Goal: Information Seeking & Learning: Learn about a topic

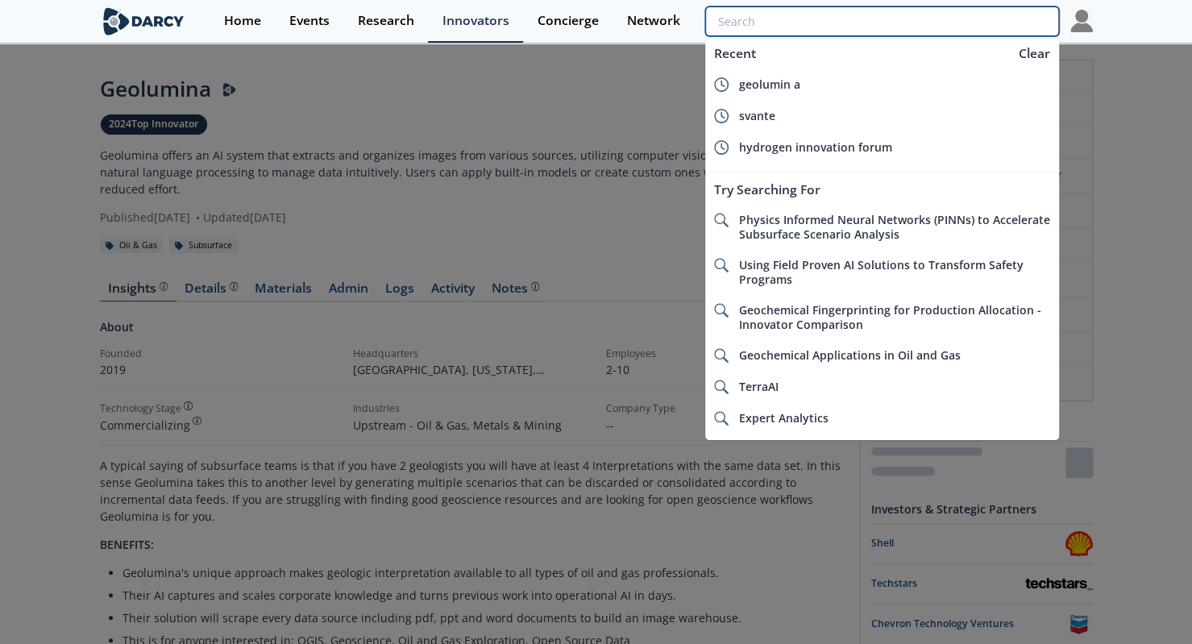
click at [974, 27] on input "search" at bounding box center [881, 21] width 353 height 30
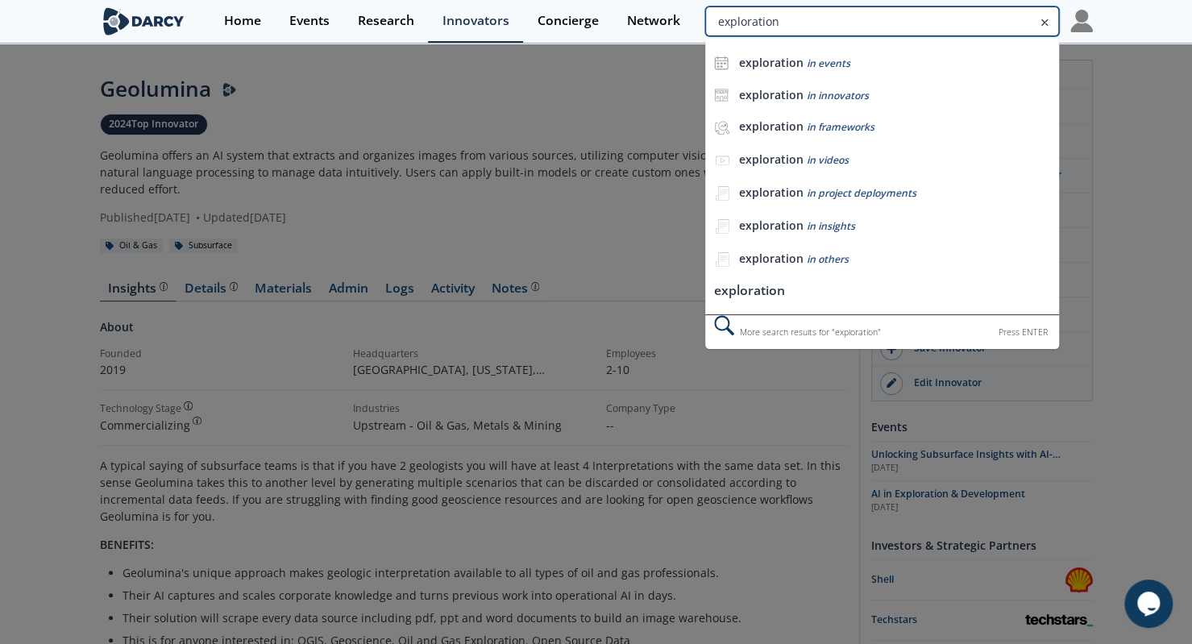
type input "exploration"
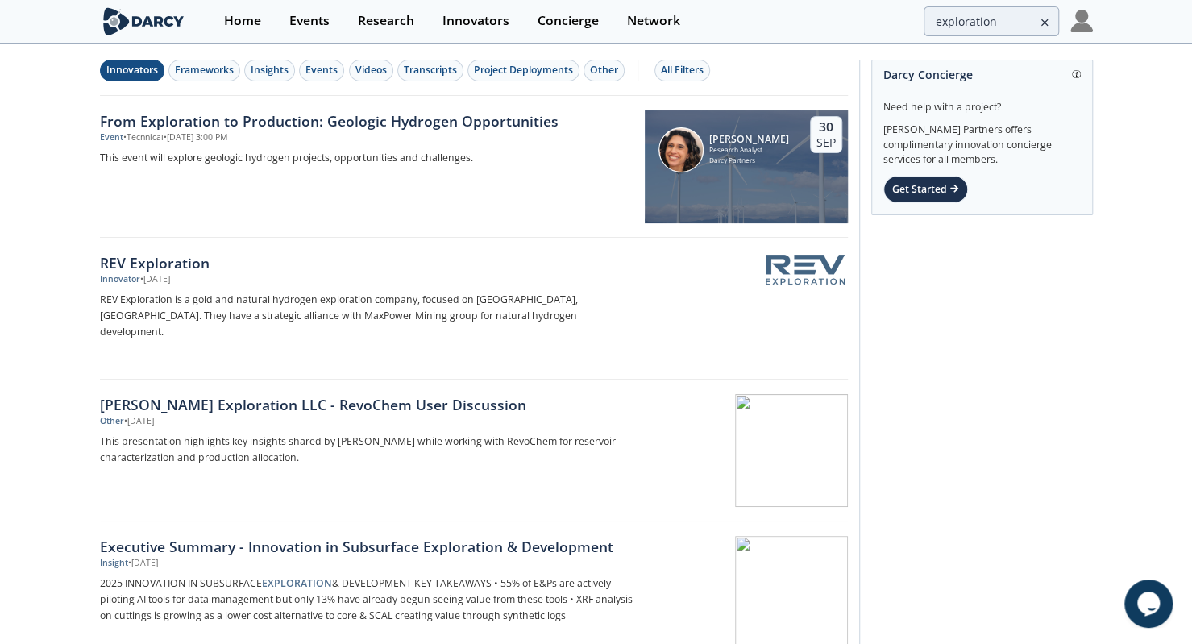
click at [130, 60] on button "Innovators" at bounding box center [132, 71] width 64 height 22
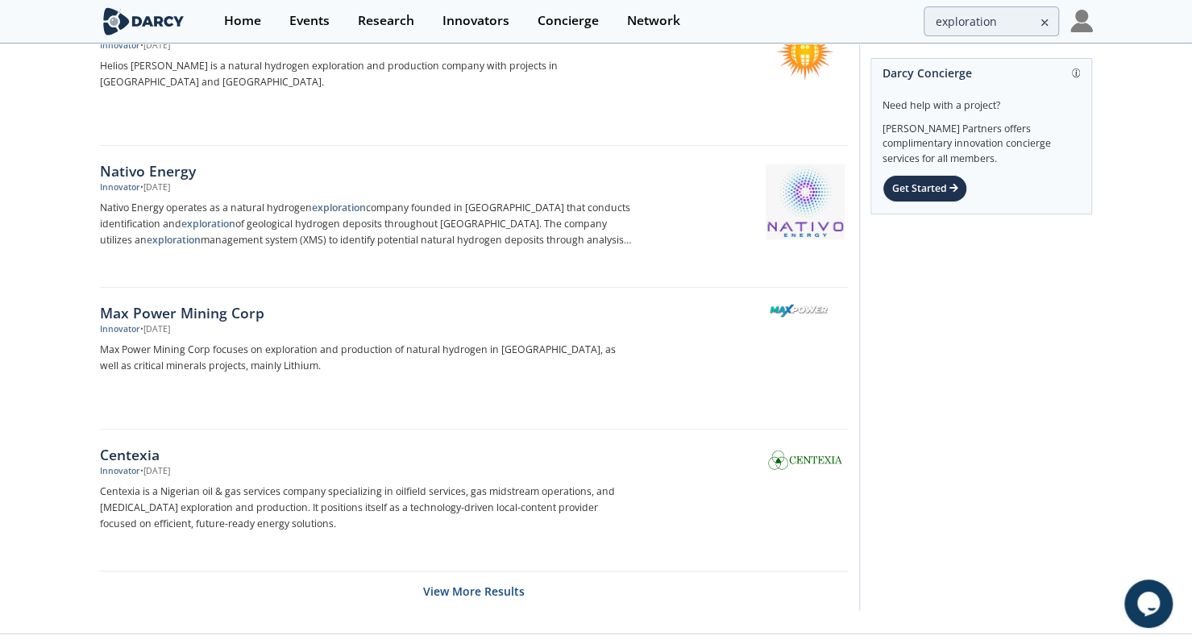
scroll to position [2382, 0]
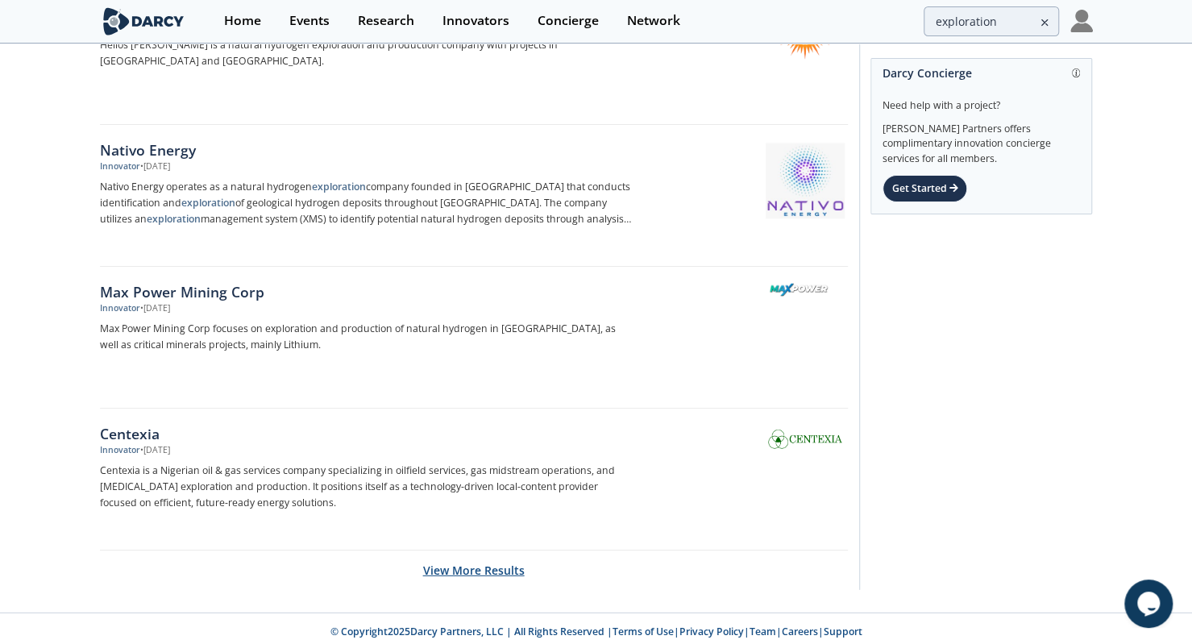
click at [446, 560] on button "View More Results" at bounding box center [474, 569] width 102 height 39
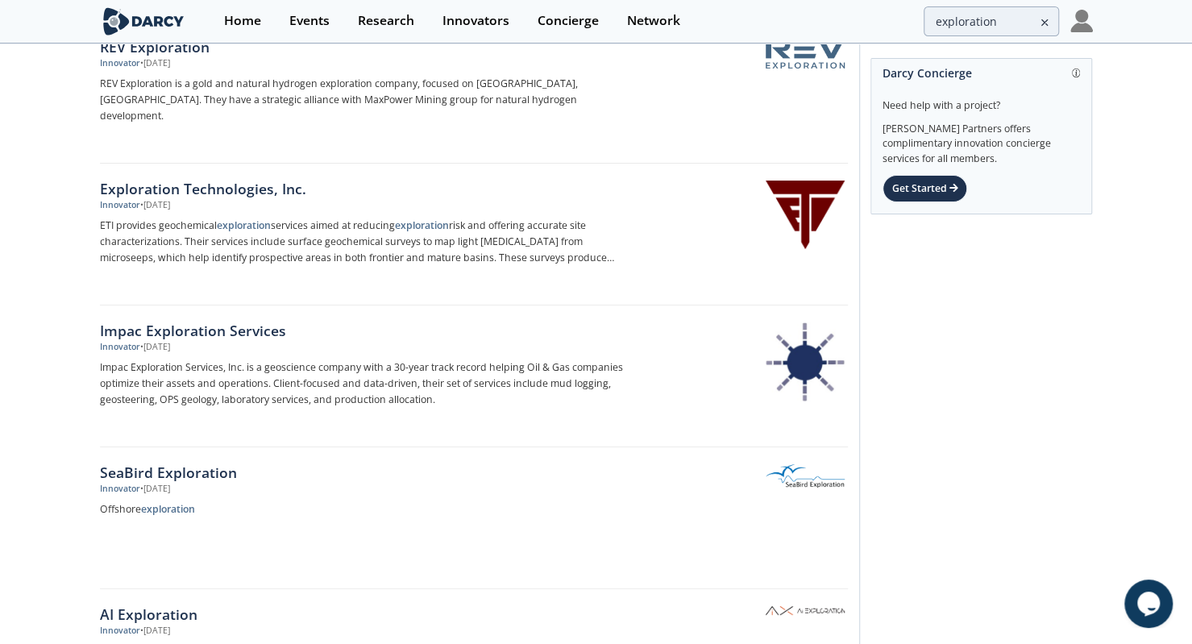
scroll to position [0, 0]
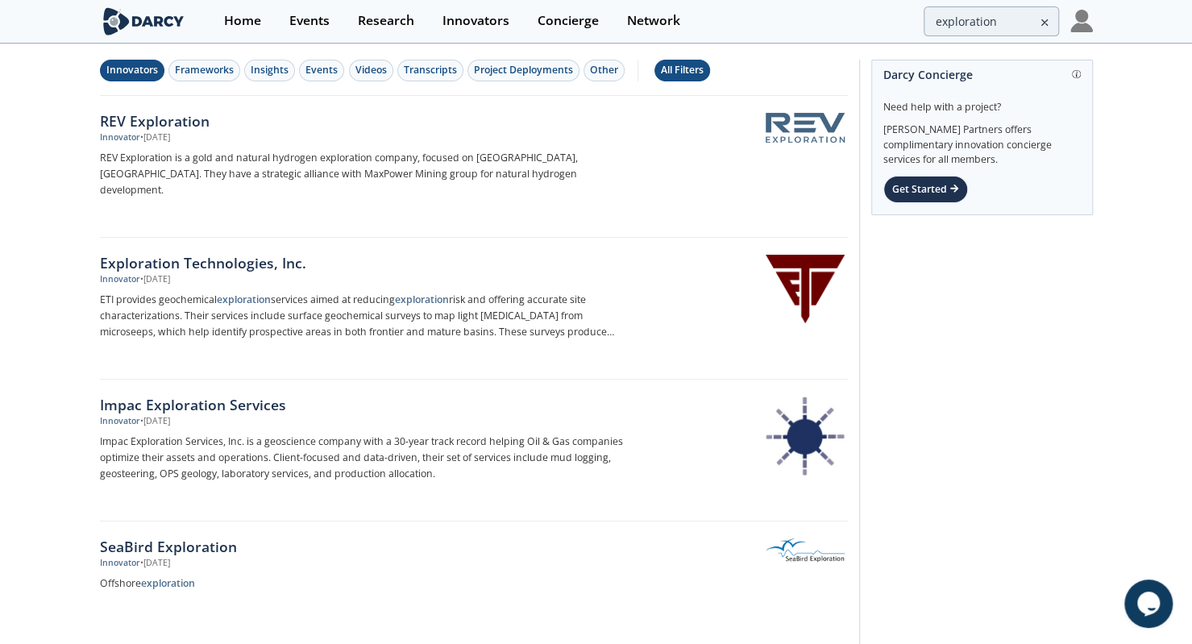
click at [671, 73] on div "All Filters" at bounding box center [682, 70] width 43 height 15
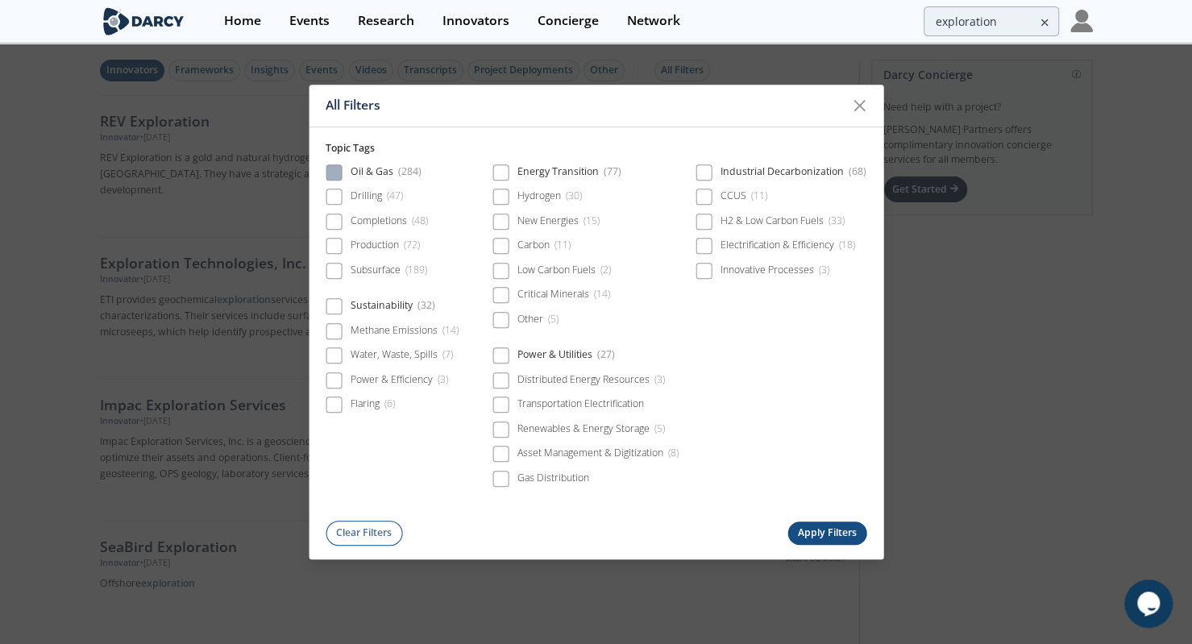
click at [403, 176] on span "( 284 )" at bounding box center [409, 171] width 23 height 14
click at [824, 523] on button "Apply Filters" at bounding box center [827, 532] width 79 height 23
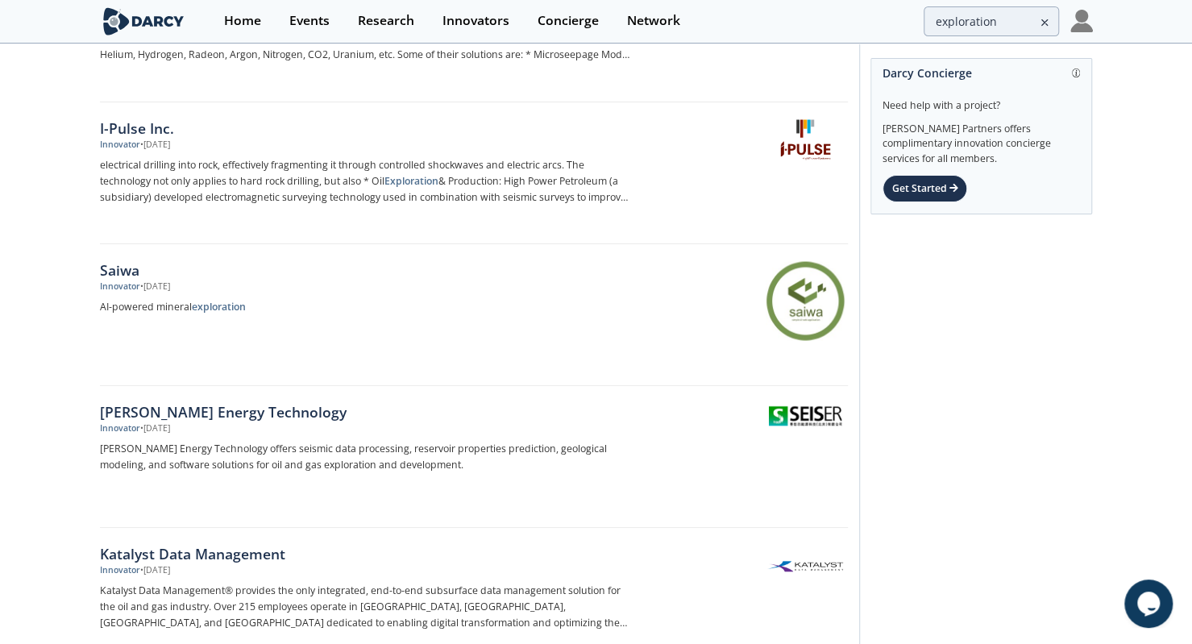
scroll to position [2382, 0]
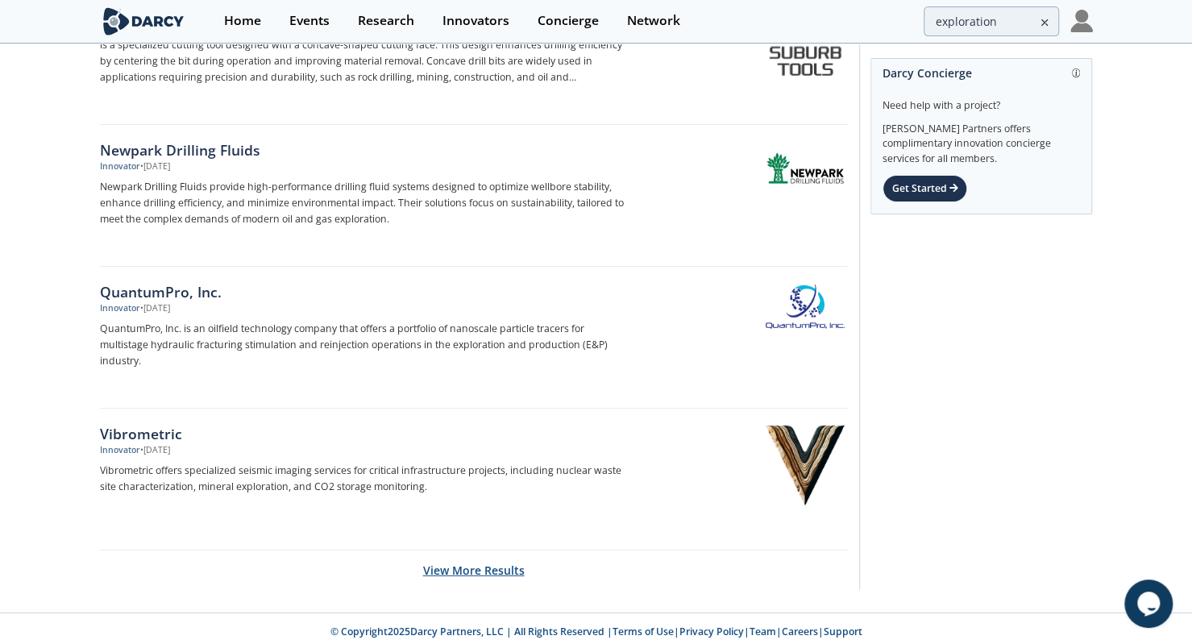
click at [456, 558] on button "View More Results" at bounding box center [474, 569] width 102 height 39
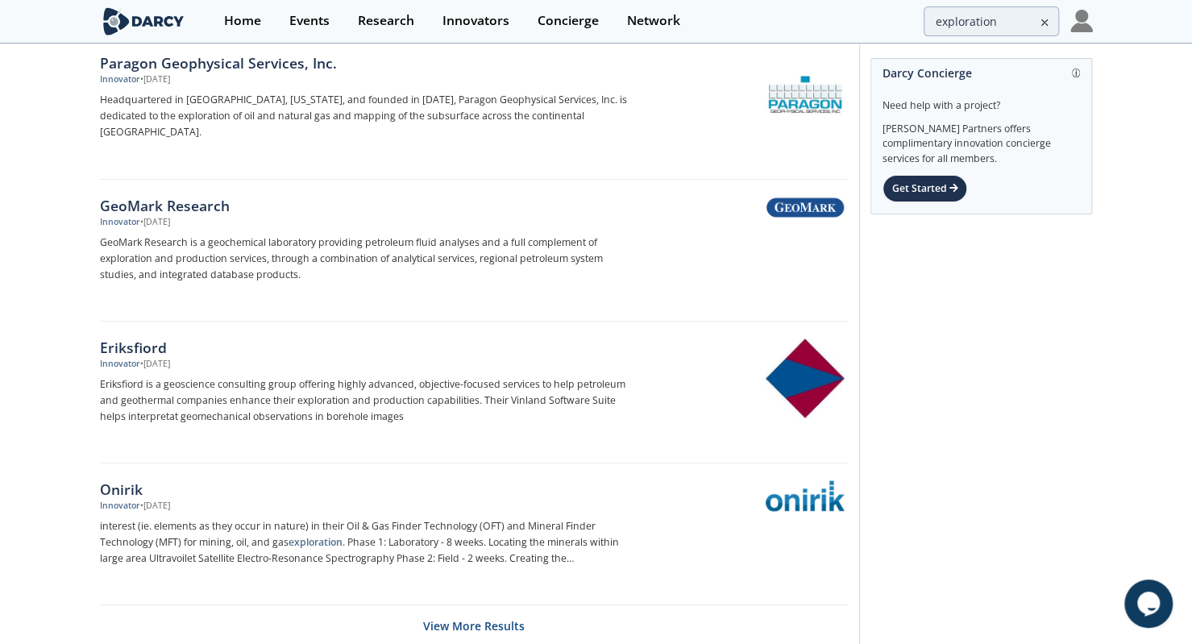
scroll to position [5214, 0]
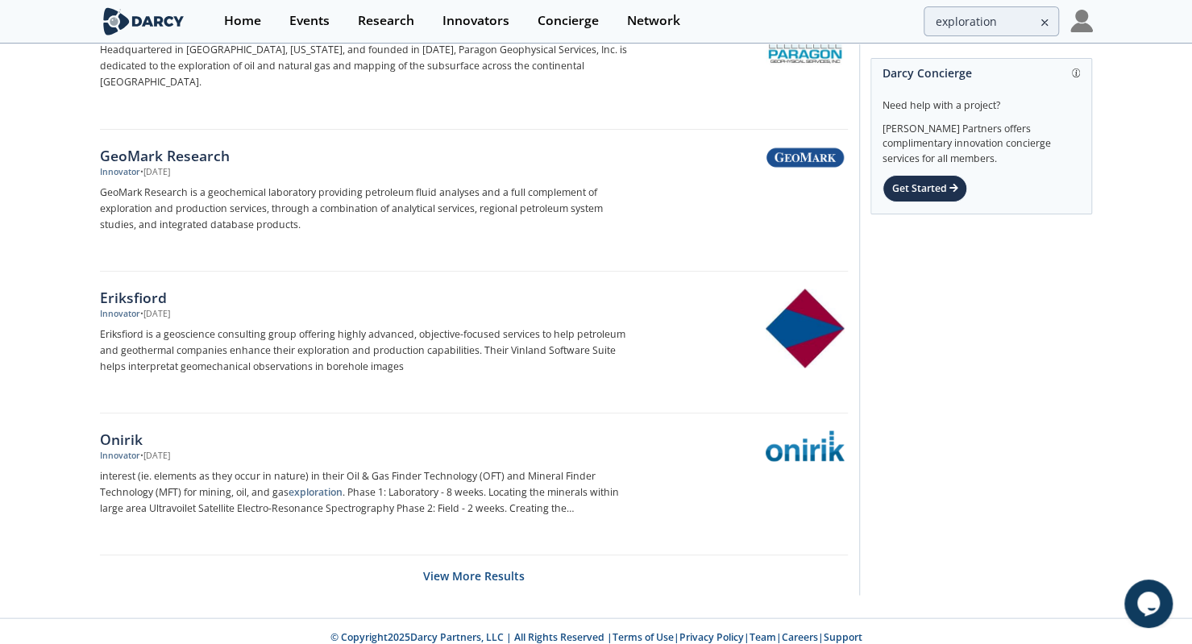
click at [461, 272] on link "Eriksfiord Innovator • [DATE] Eriksfiord is a geoscience consulting group offer…" at bounding box center [474, 343] width 748 height 142
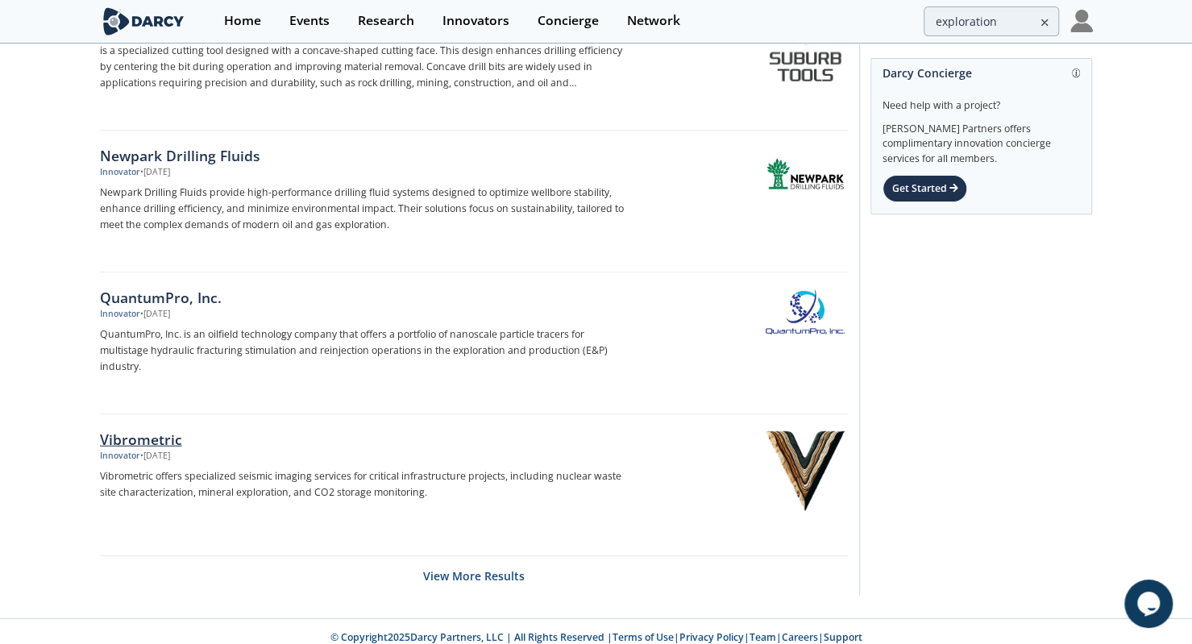
scroll to position [2382, 0]
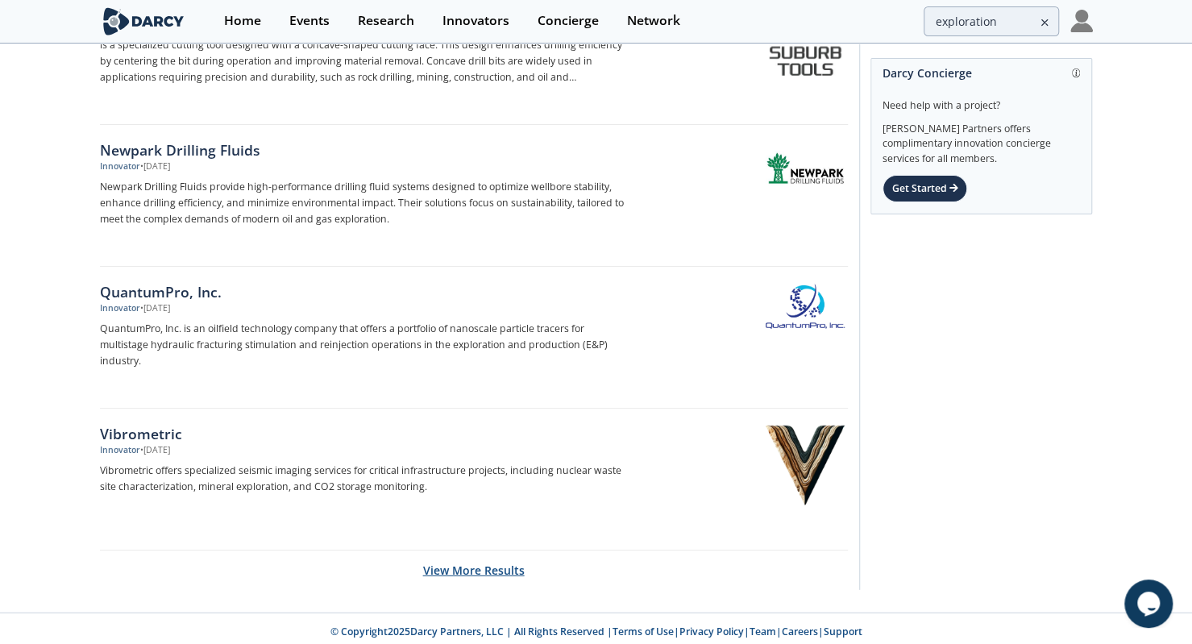
click at [465, 573] on button "View More Results" at bounding box center [474, 569] width 102 height 39
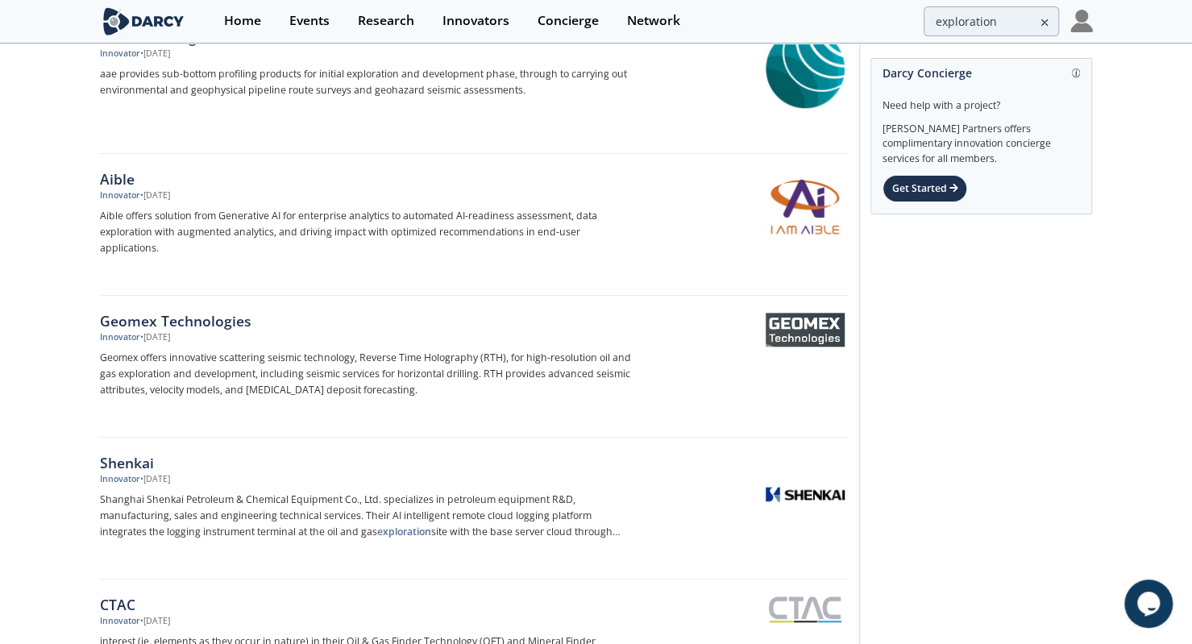
scroll to position [5214, 0]
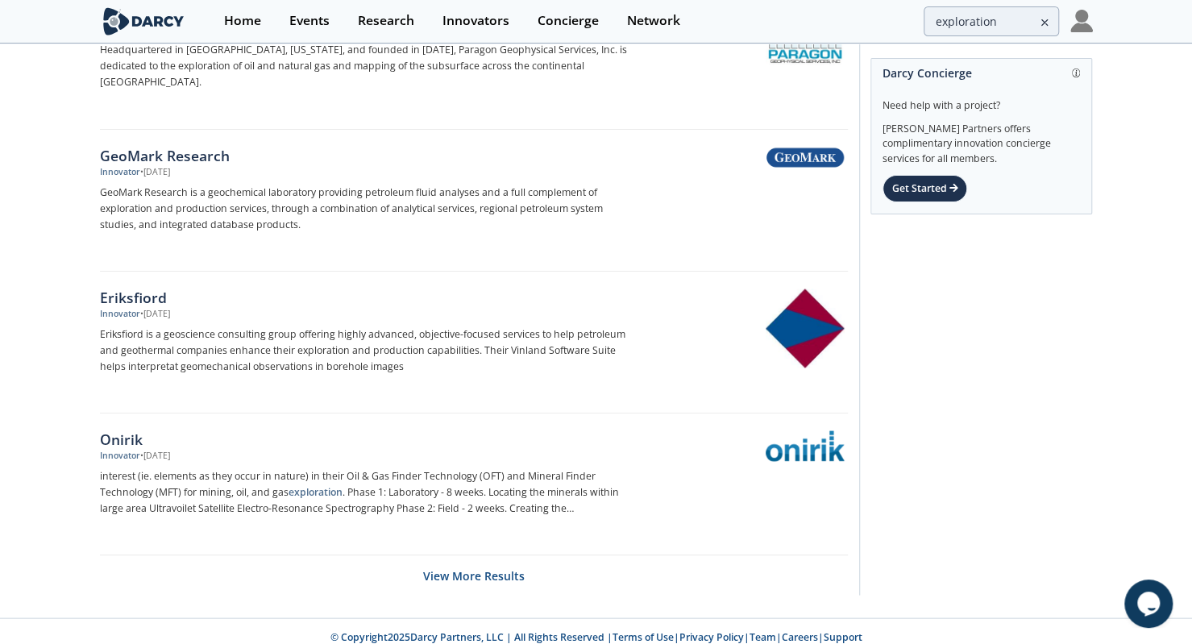
click at [465, 573] on button "View More Results" at bounding box center [474, 574] width 102 height 39
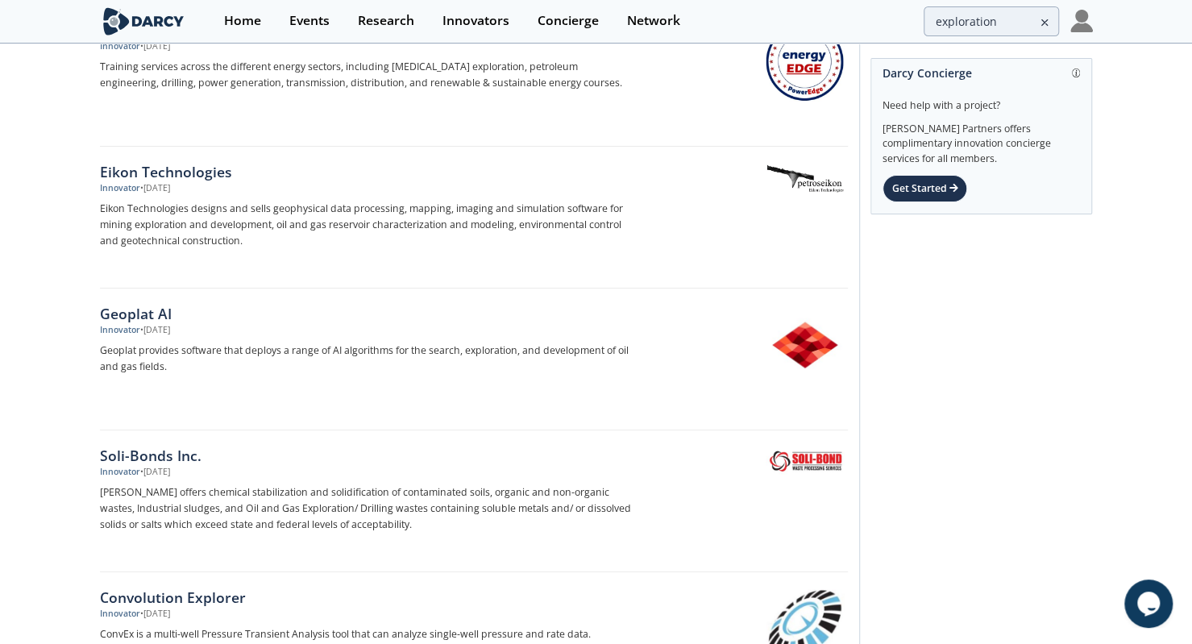
scroll to position [8044, 0]
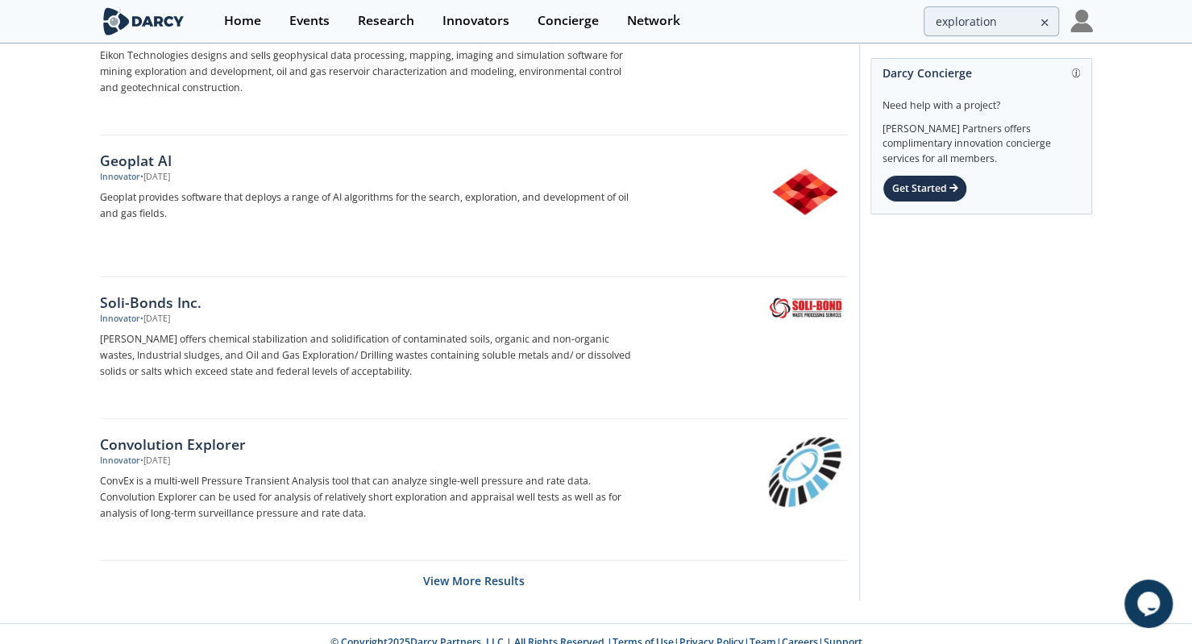
click at [482, 568] on button "View More Results" at bounding box center [474, 580] width 102 height 39
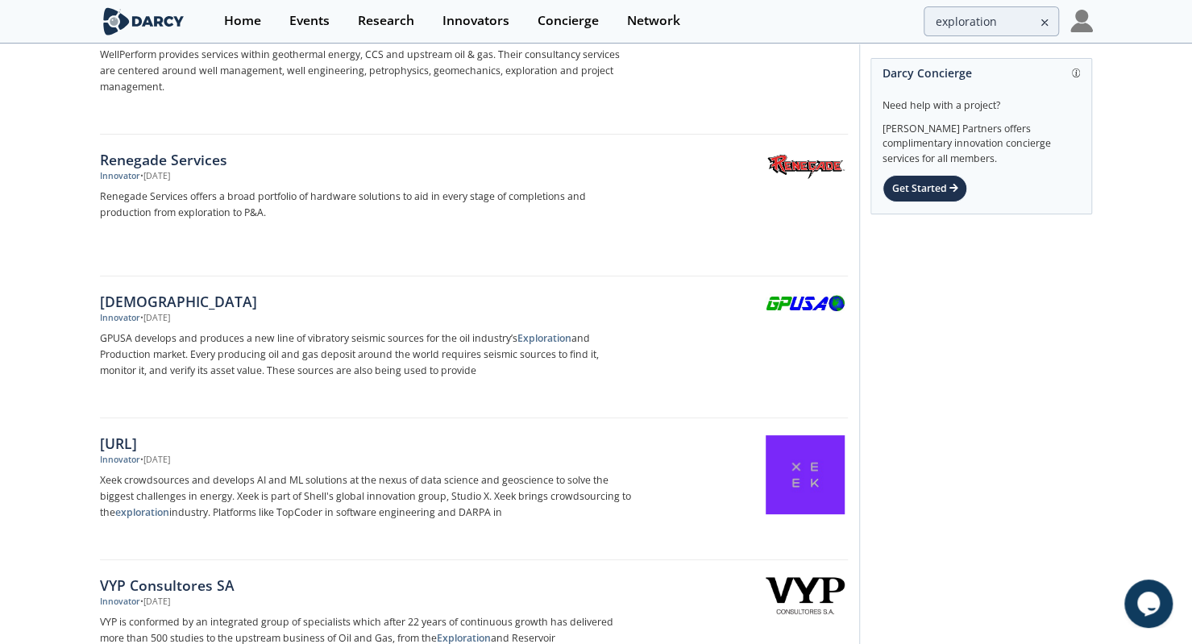
scroll to position [10875, 0]
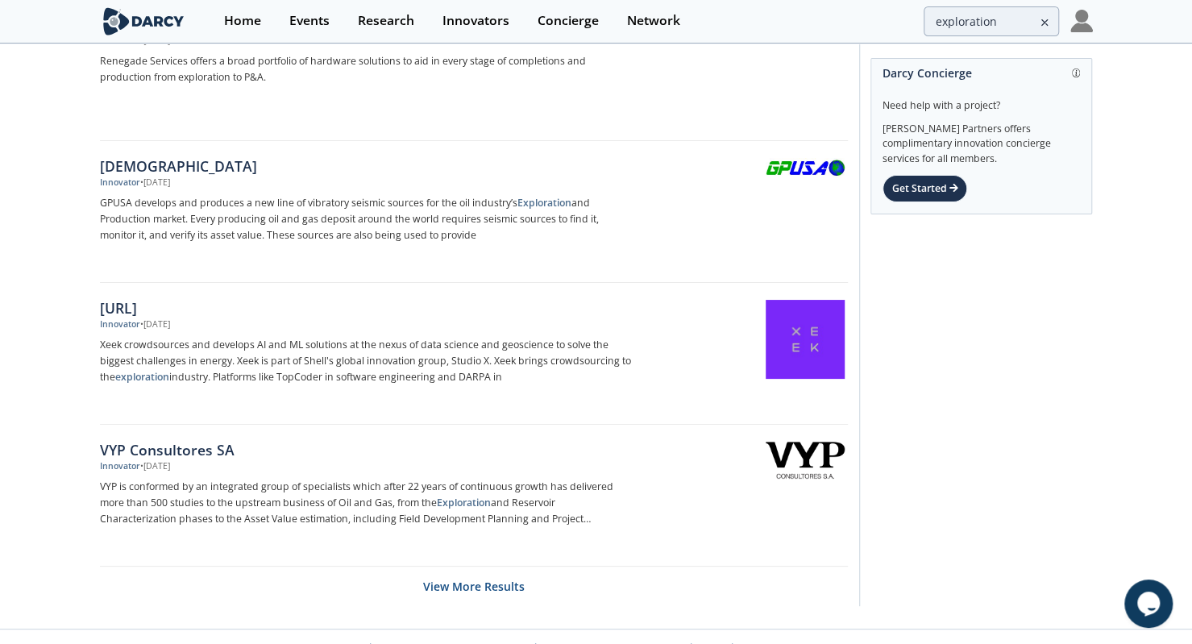
click at [482, 568] on button "View More Results" at bounding box center [474, 585] width 102 height 39
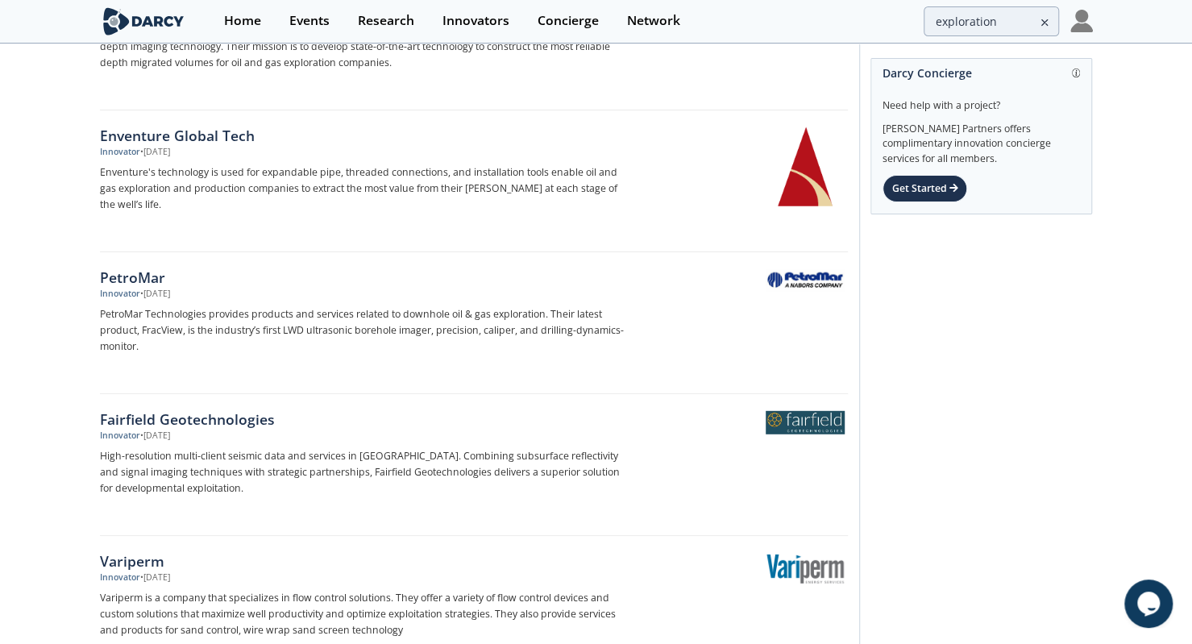
scroll to position [13707, 0]
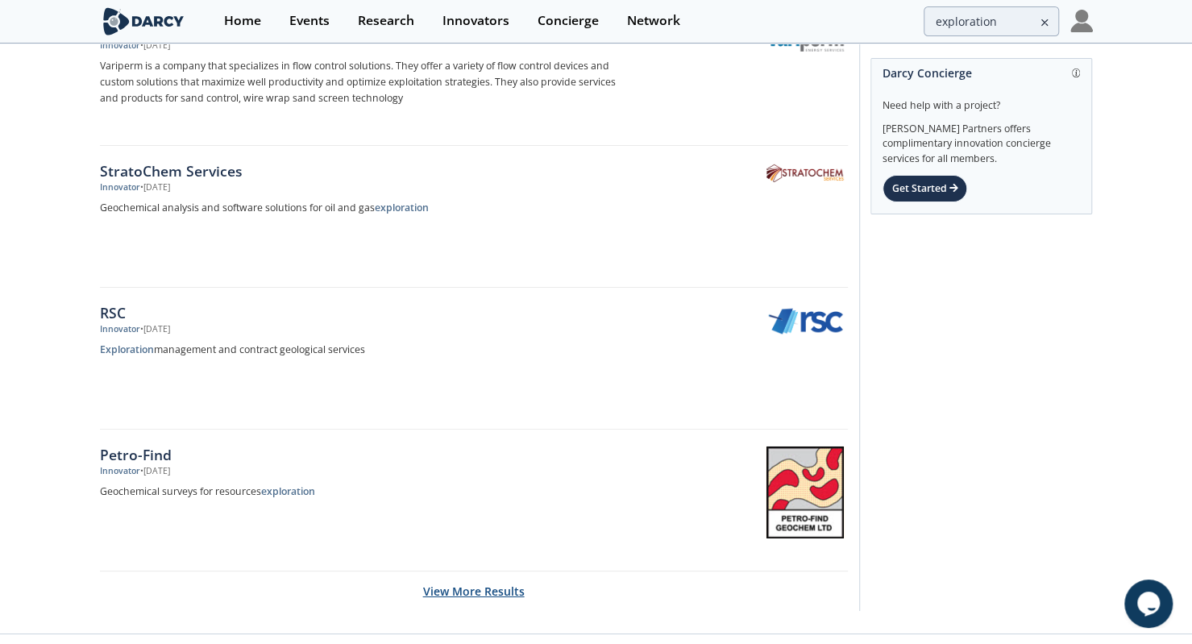
click at [482, 571] on button "View More Results" at bounding box center [474, 590] width 102 height 39
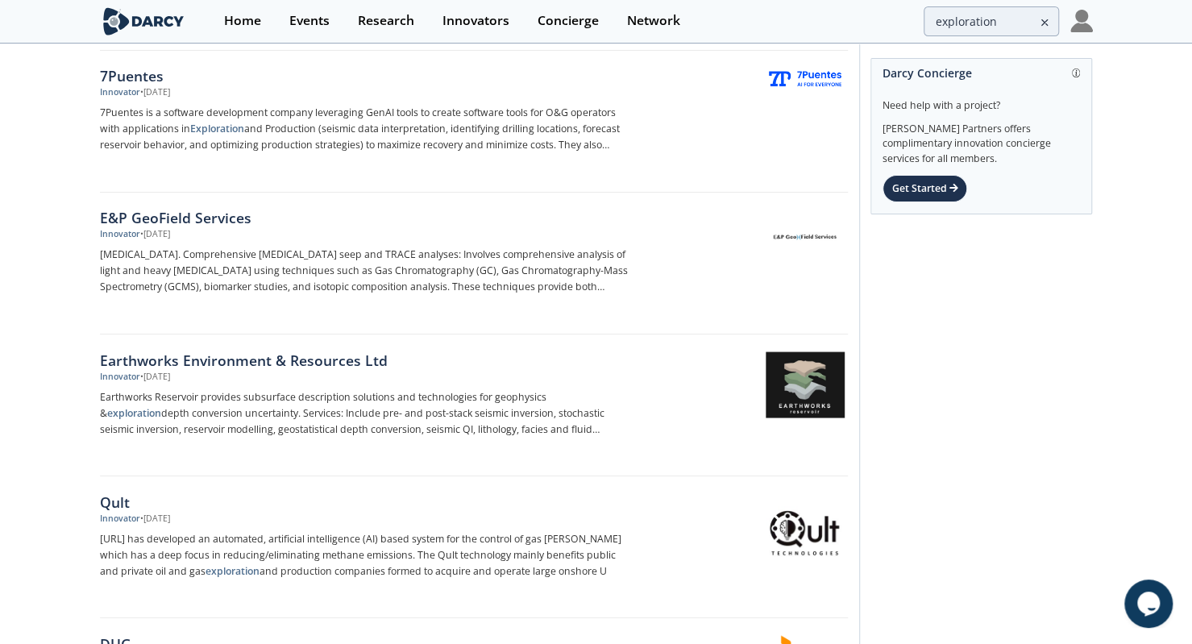
scroll to position [16538, 0]
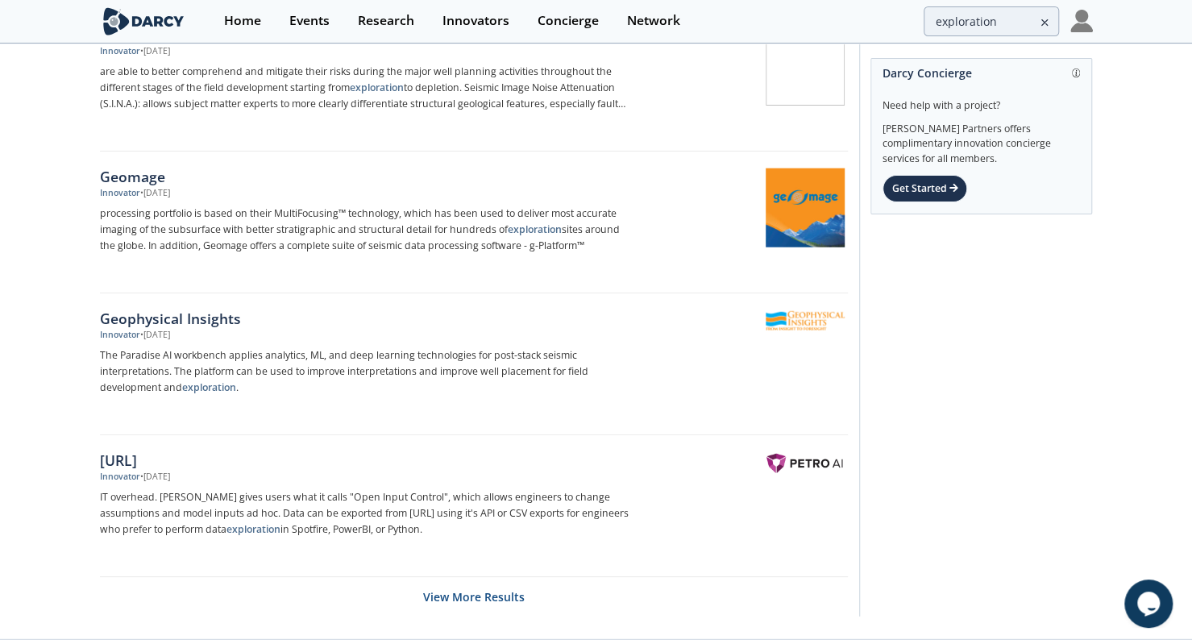
click at [482, 577] on button "View More Results" at bounding box center [474, 596] width 102 height 39
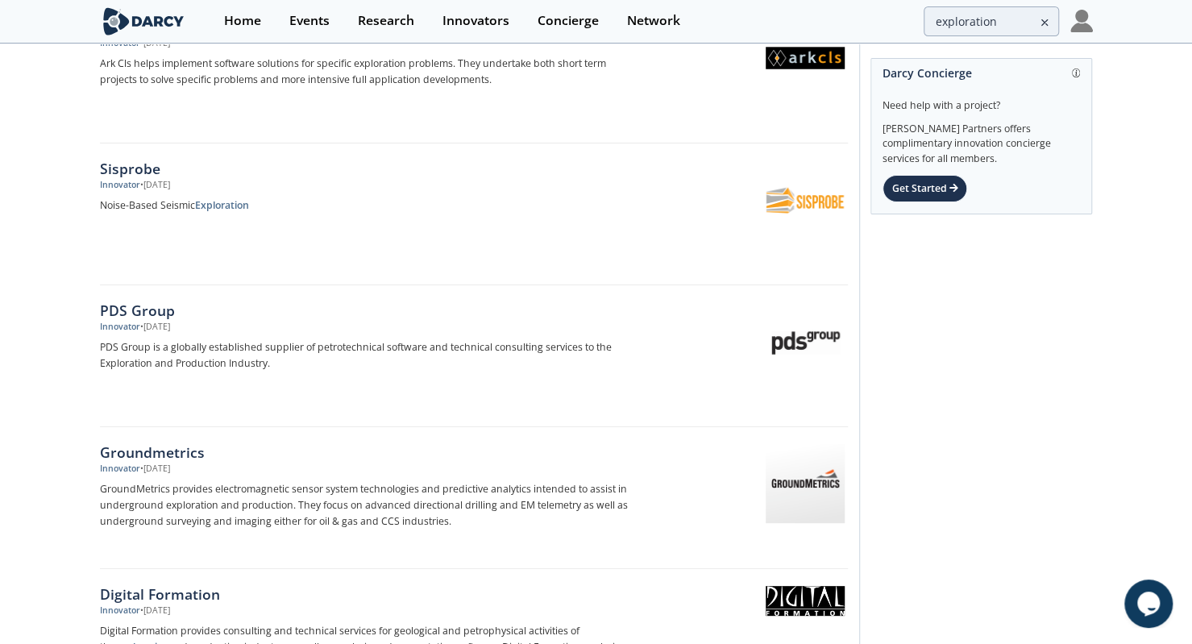
scroll to position [12289, 0]
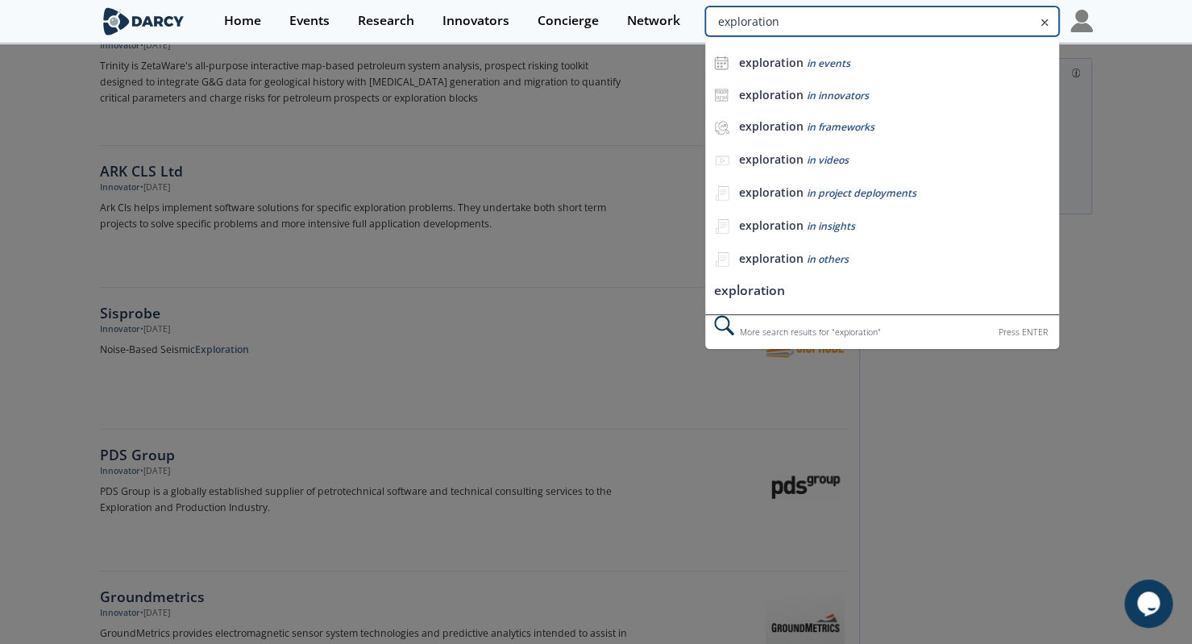
click at [969, 22] on input "exploration" at bounding box center [881, 21] width 353 height 30
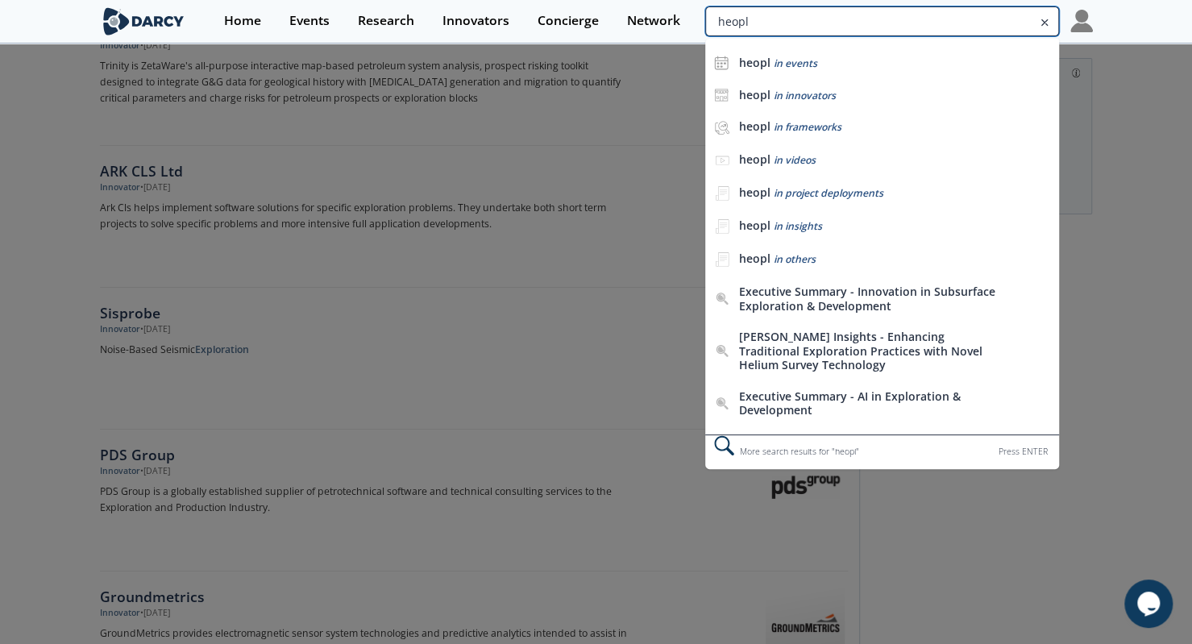
type input "heoplo"
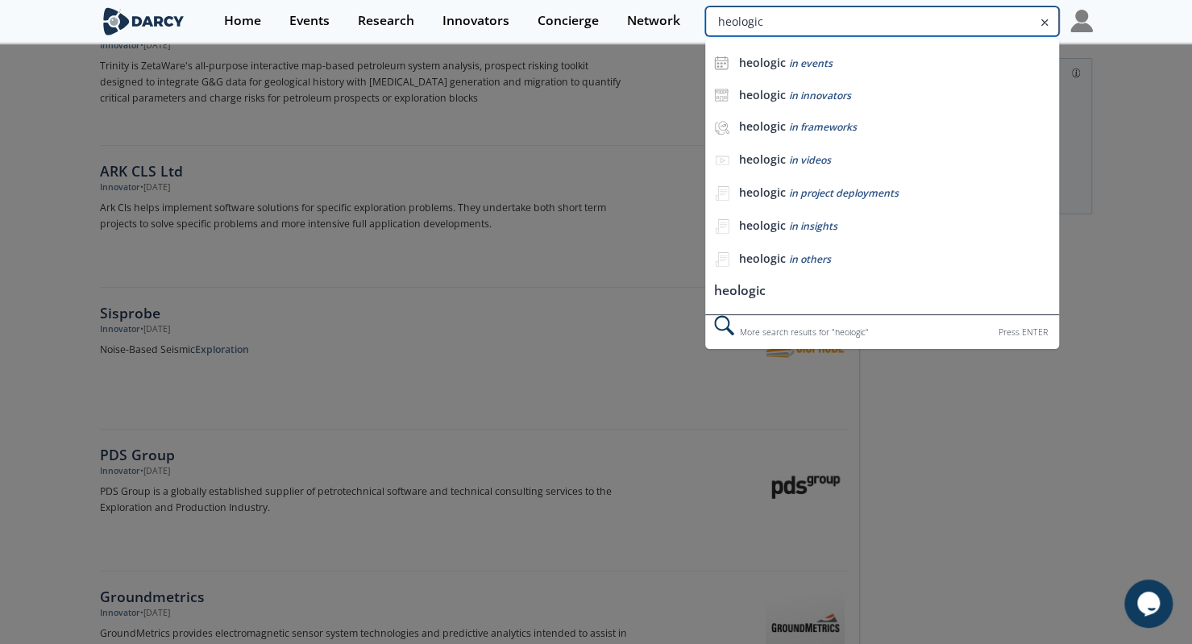
type input "heologic"
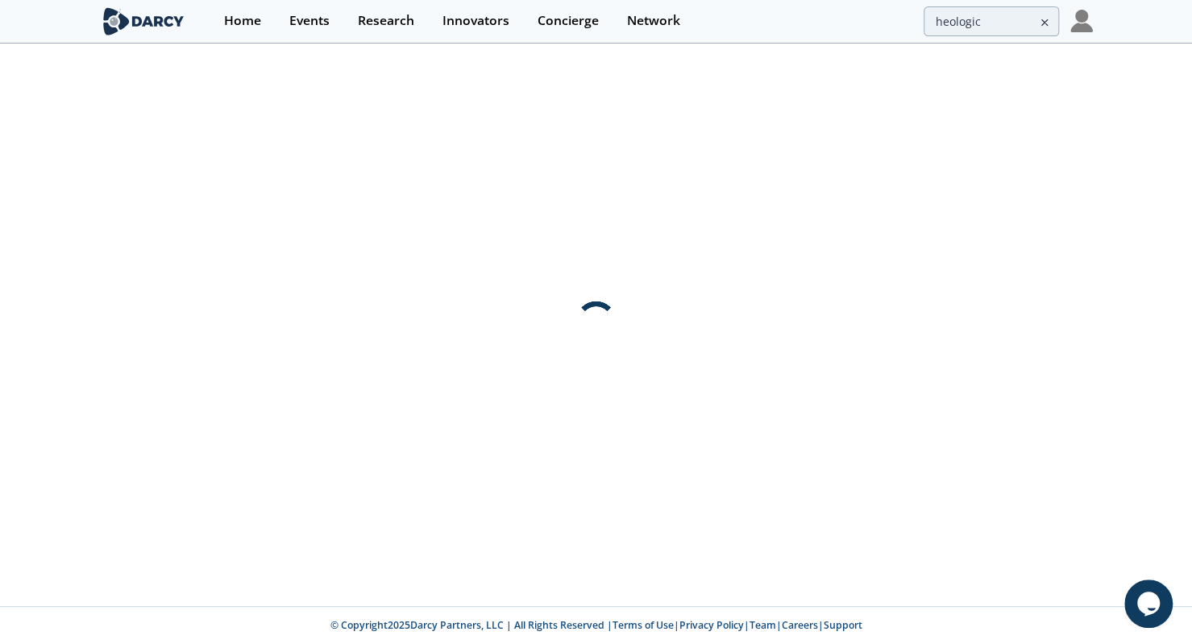
scroll to position [0, 0]
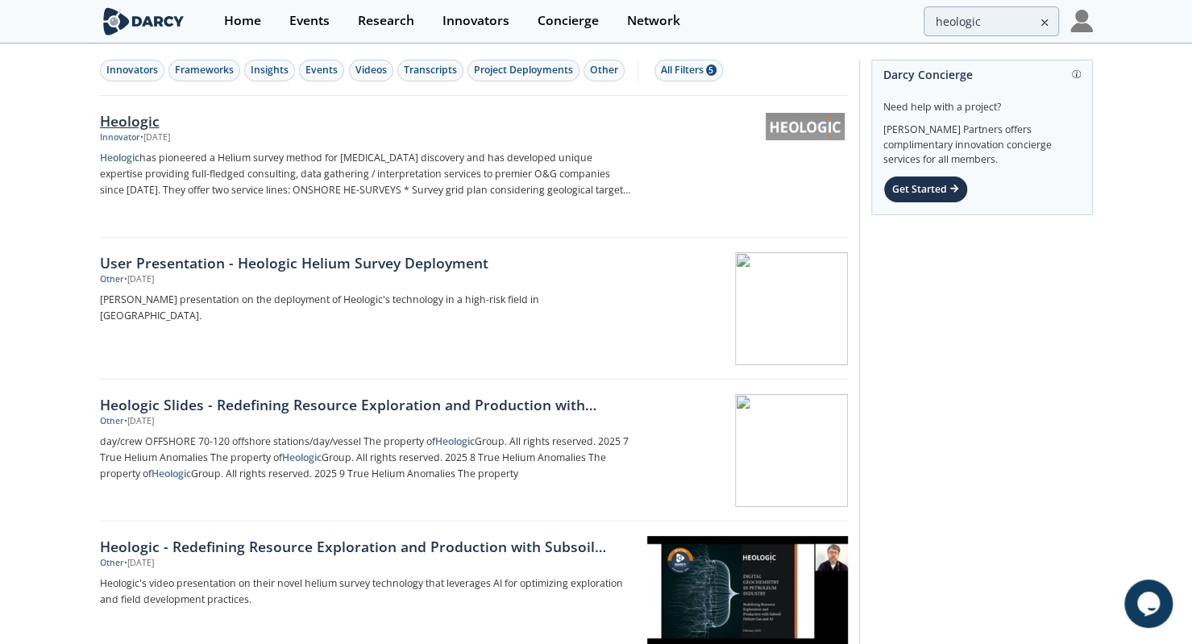
click at [131, 127] on div "Heologic" at bounding box center [366, 120] width 533 height 21
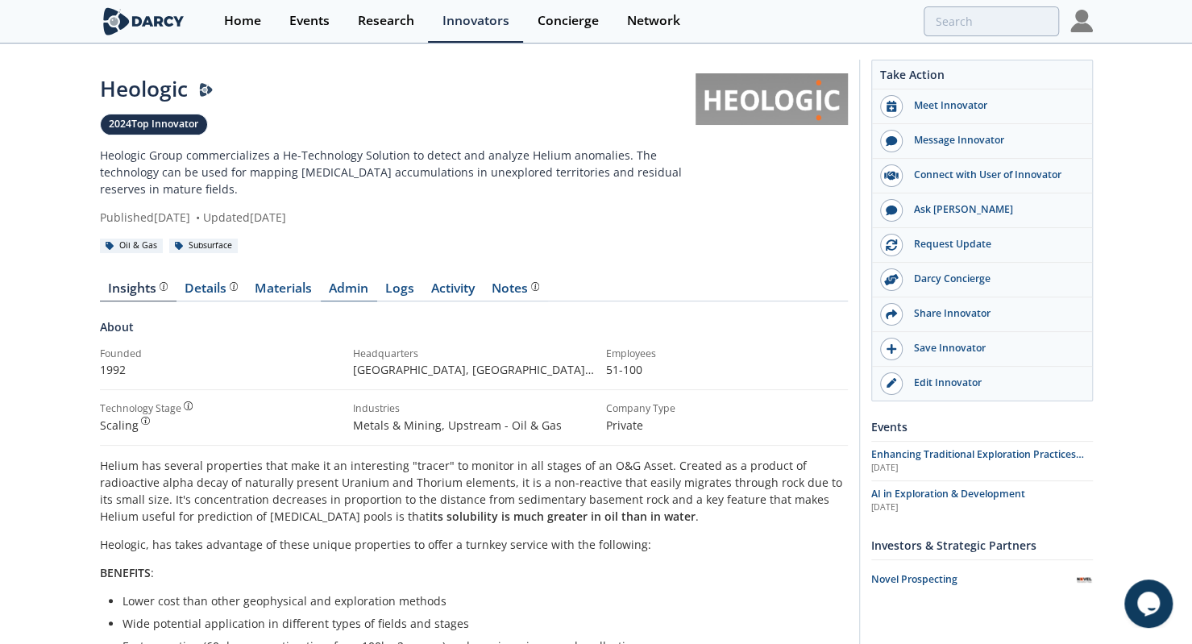
click at [334, 298] on link "Admin" at bounding box center [349, 291] width 56 height 19
click at [301, 290] on link "Materials" at bounding box center [284, 291] width 74 height 19
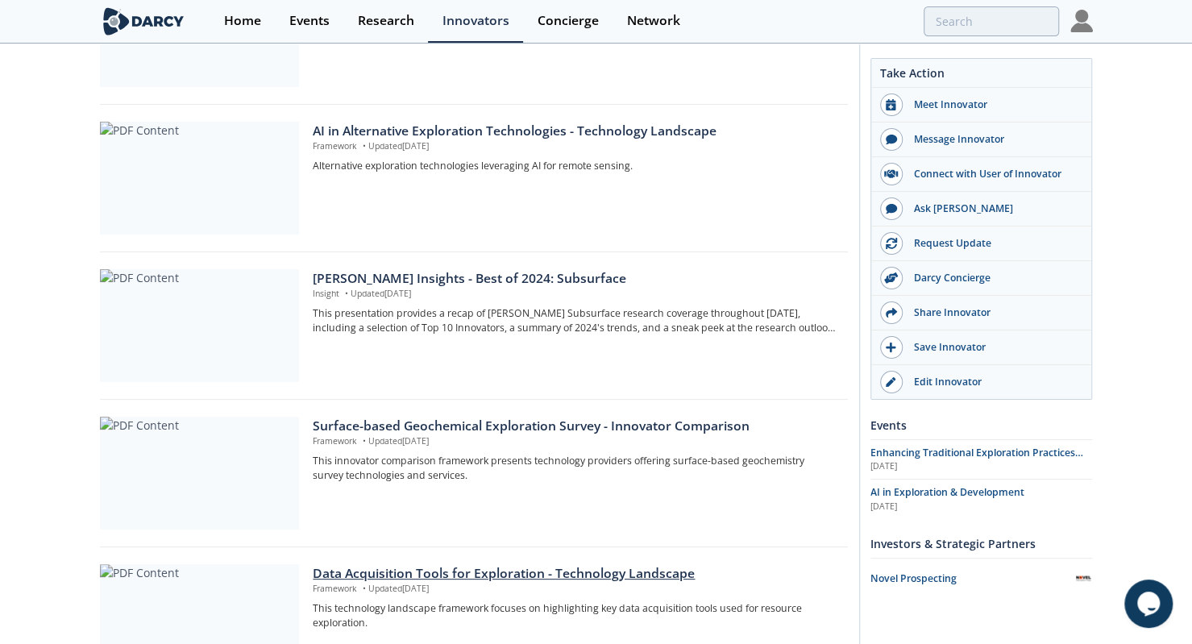
scroll to position [413, 0]
click at [437, 421] on div "Surface-based Geochemical Exploration Survey - Innovator Comparison" at bounding box center [574, 424] width 523 height 19
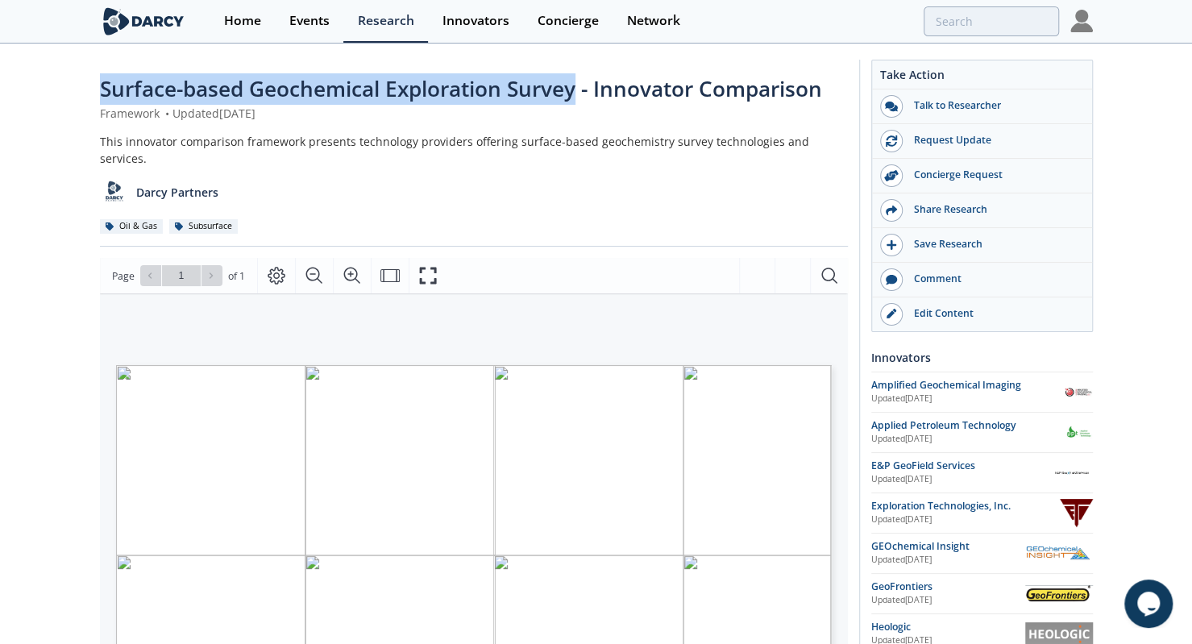
drag, startPoint x: 93, startPoint y: 85, endPoint x: 580, endPoint y: 80, distance: 486.7
click at [580, 80] on div "Surface-based Geochemical Exploration Survey - Innovator Comparison Framework •…" at bounding box center [596, 622] width 1192 height 1154
copy span "Surface-based Geochemical Exploration Survey"
